Goal: Task Accomplishment & Management: Use online tool/utility

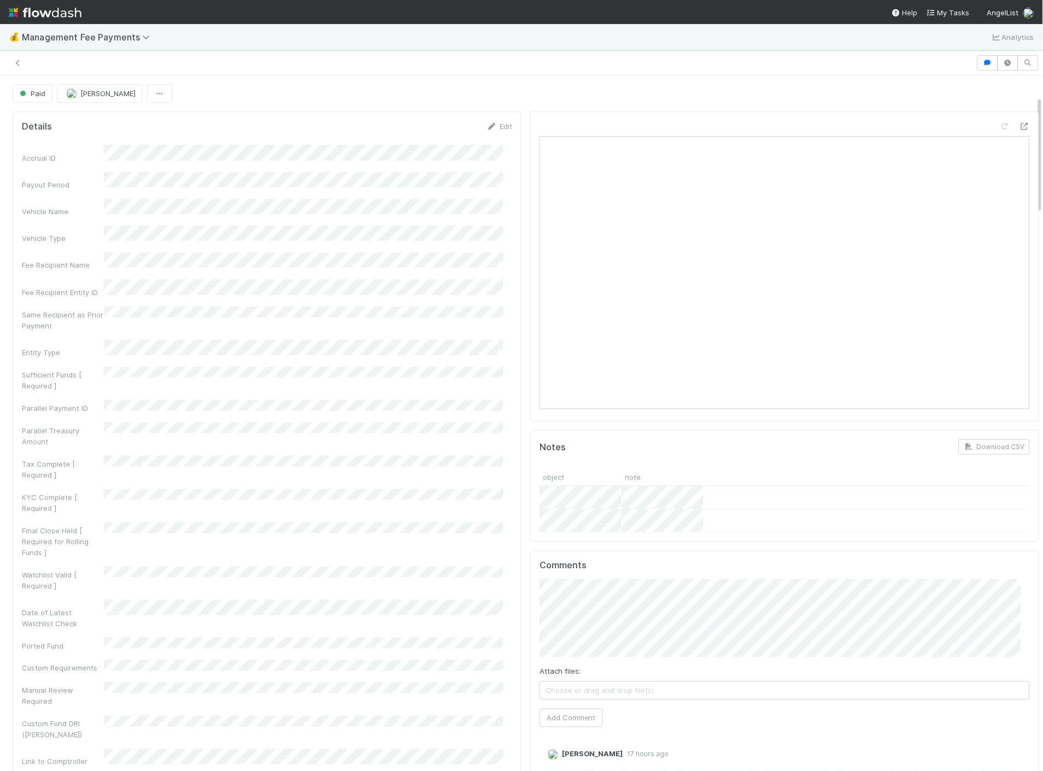
scroll to position [121, 0]
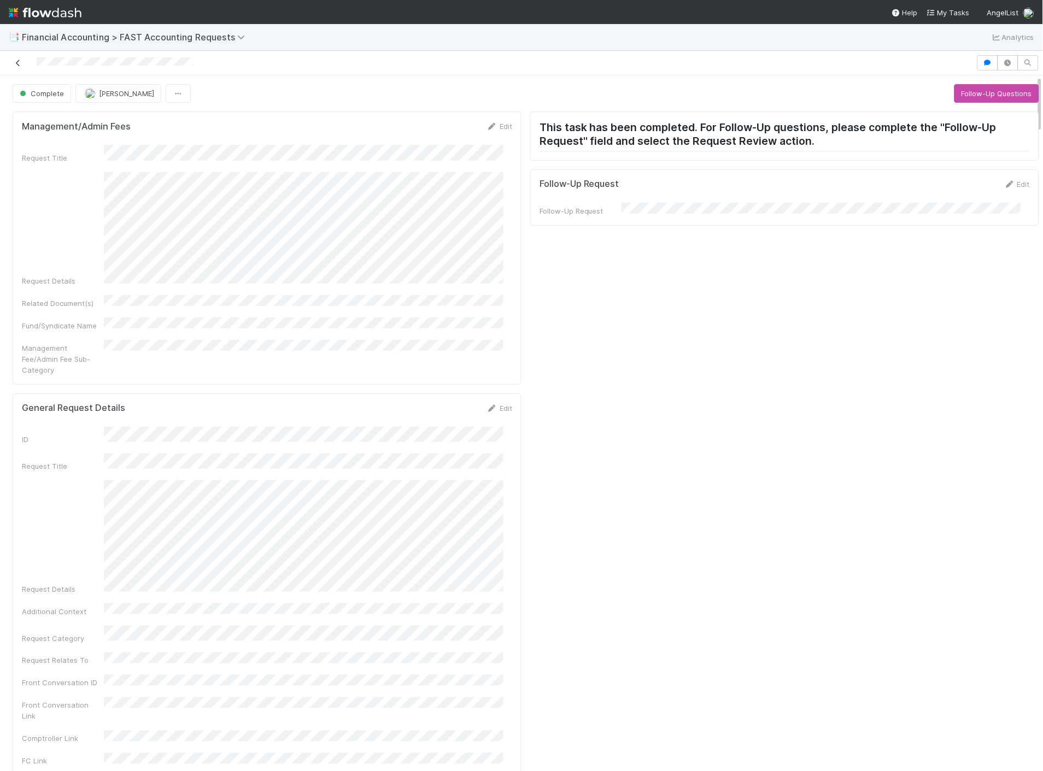
click at [14, 57] on link at bounding box center [18, 62] width 11 height 11
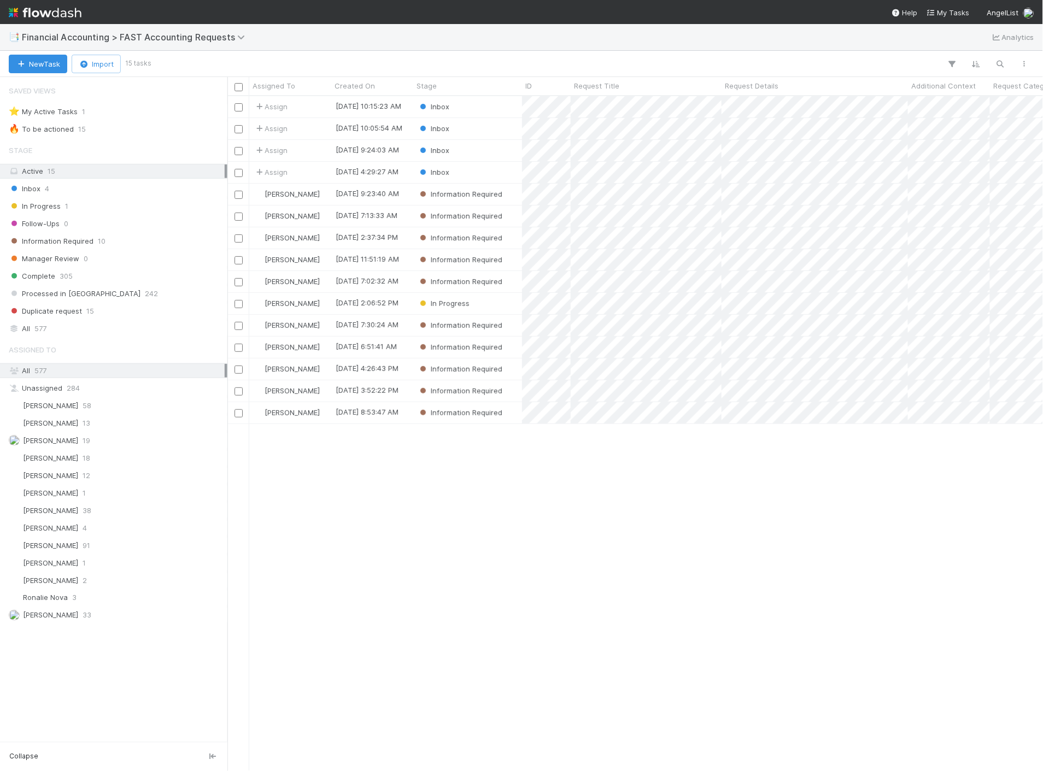
scroll to position [666, 806]
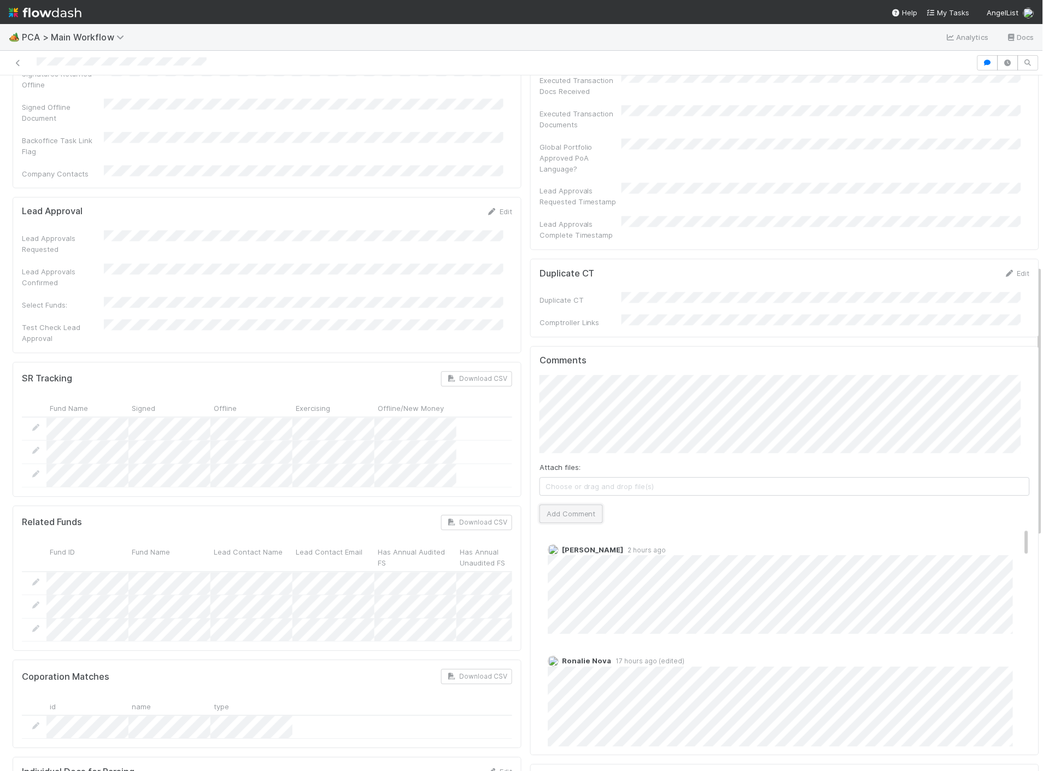
click at [588, 505] on button "Add Comment" at bounding box center [571, 514] width 63 height 19
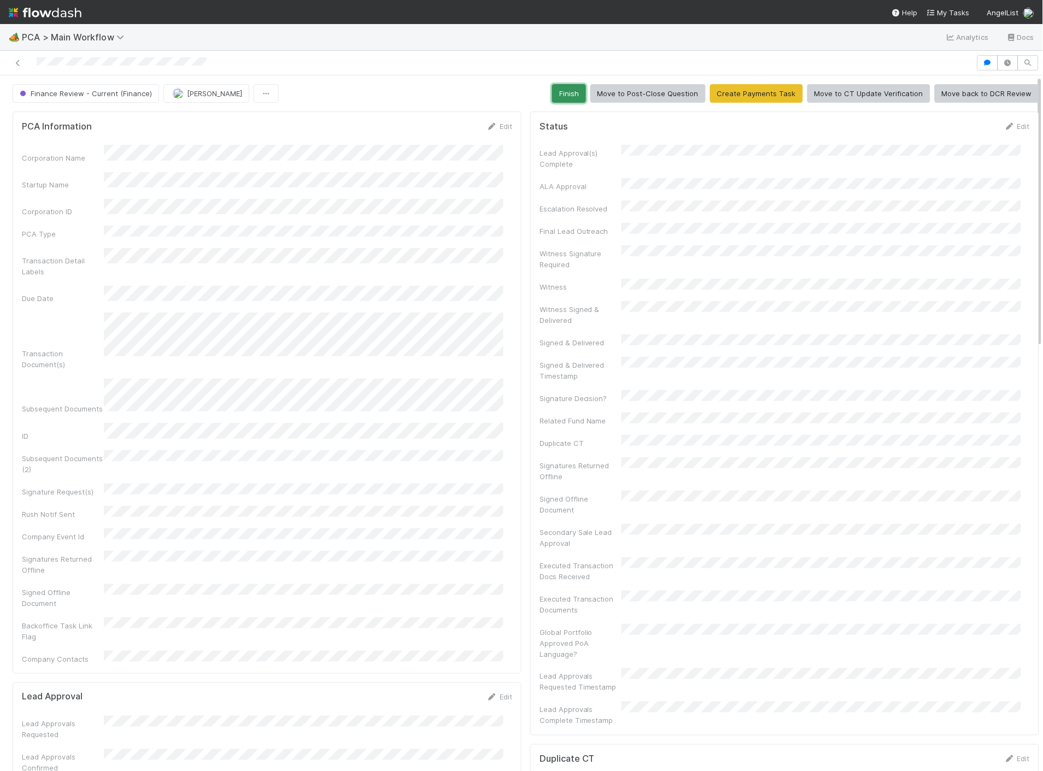
click at [564, 88] on button "Finish" at bounding box center [569, 93] width 34 height 19
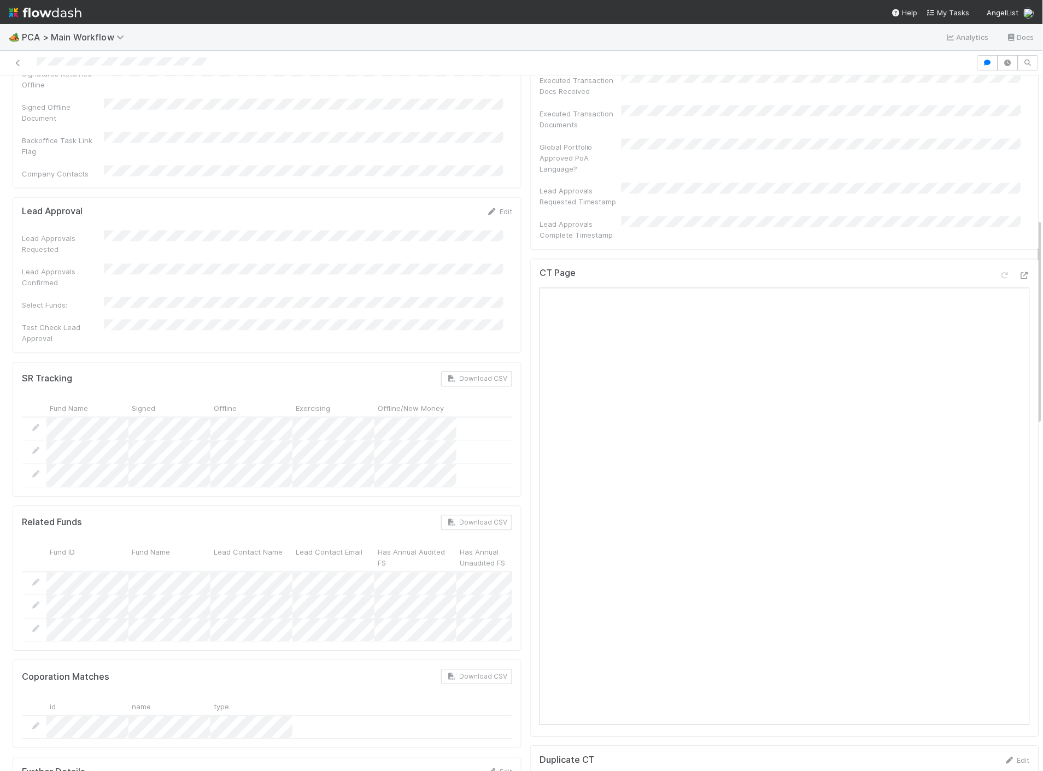
scroll to position [425, 0]
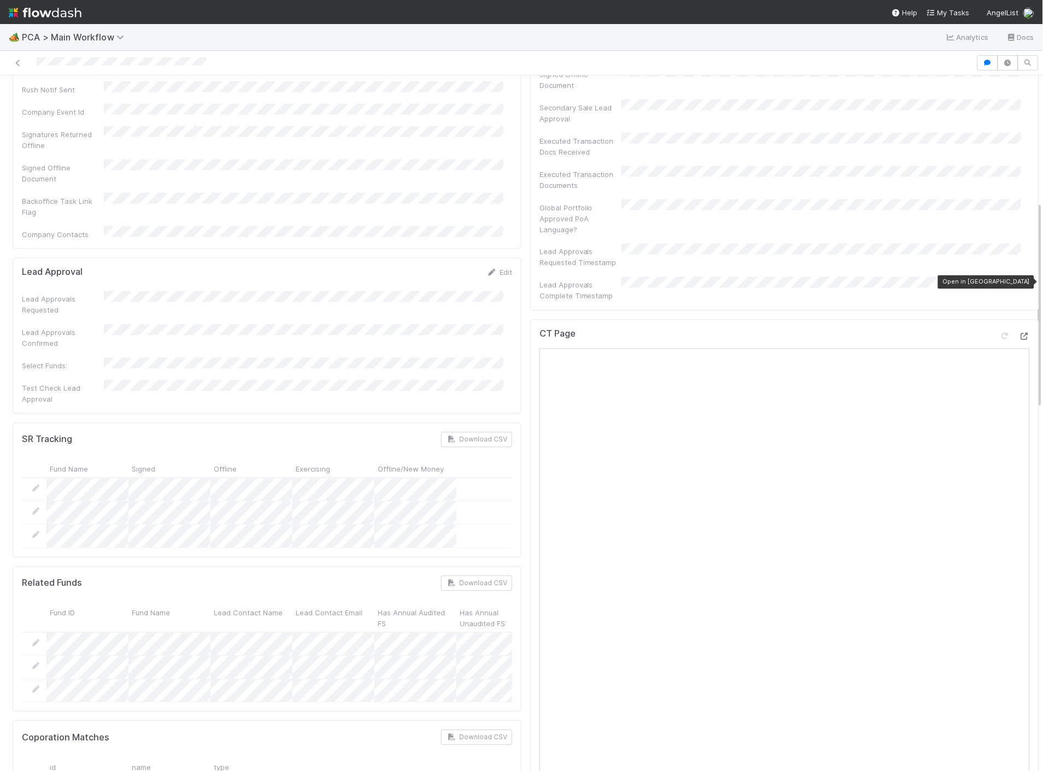
click at [1019, 333] on icon at bounding box center [1024, 336] width 11 height 7
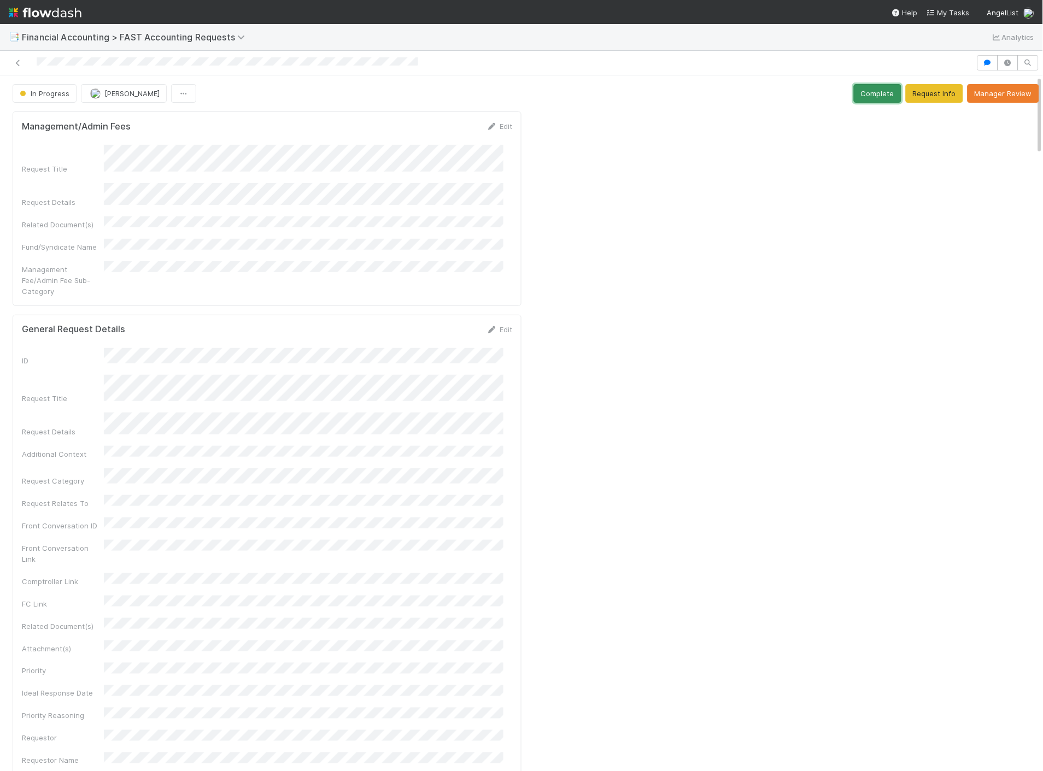
click at [854, 93] on button "Complete" at bounding box center [878, 93] width 48 height 19
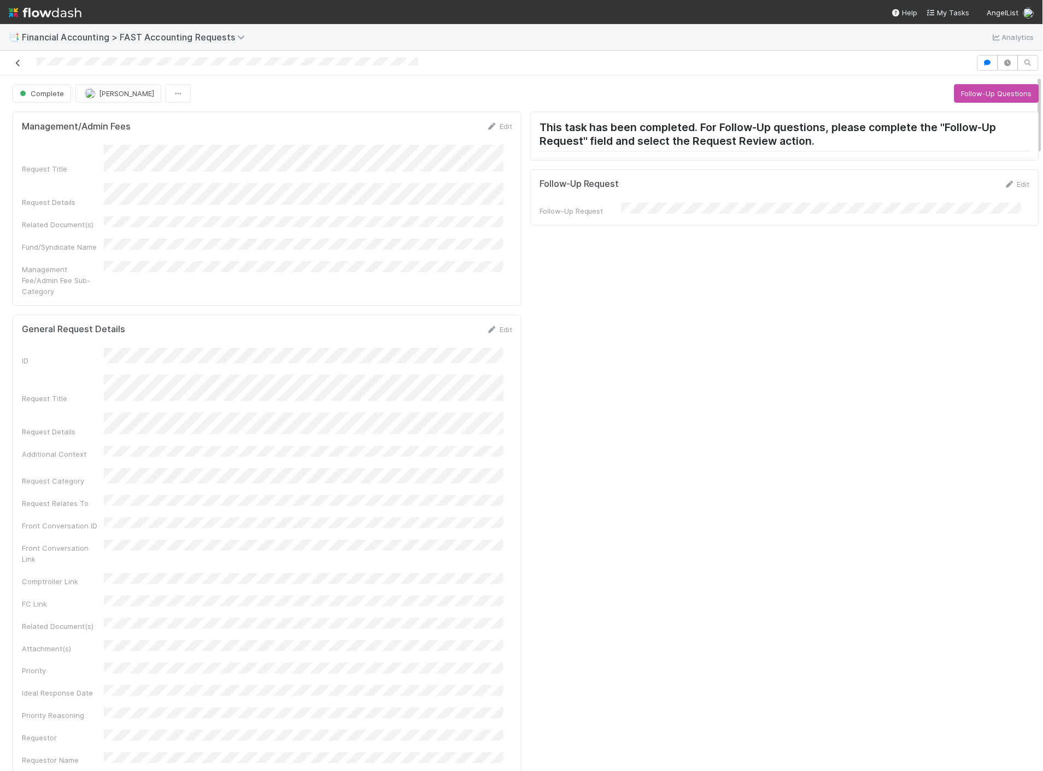
click at [17, 60] on icon at bounding box center [18, 63] width 11 height 7
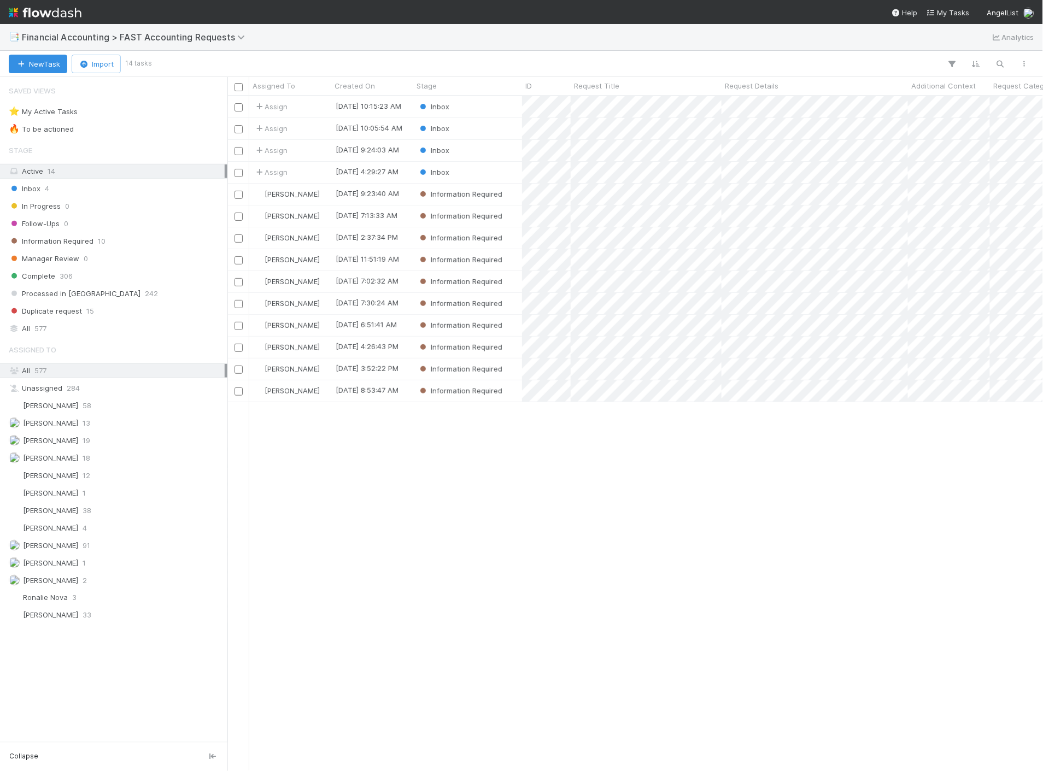
scroll to position [666, 806]
